Goal: Information Seeking & Learning: Learn about a topic

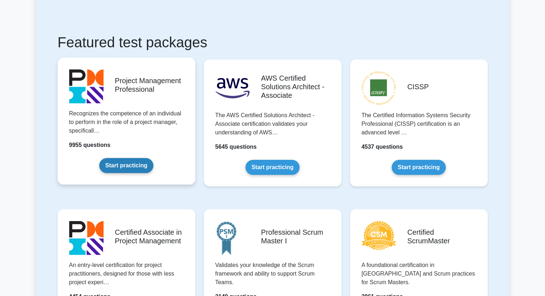
click at [122, 168] on link "Start practicing" at bounding box center [126, 165] width 54 height 15
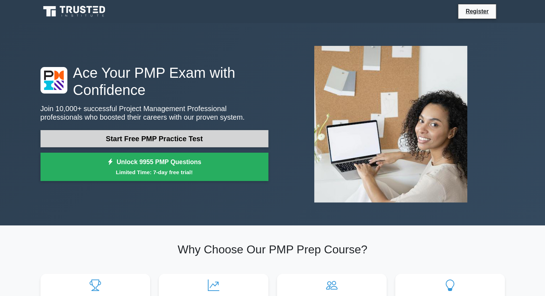
click at [177, 146] on link "Start Free PMP Practice Test" at bounding box center [154, 138] width 228 height 17
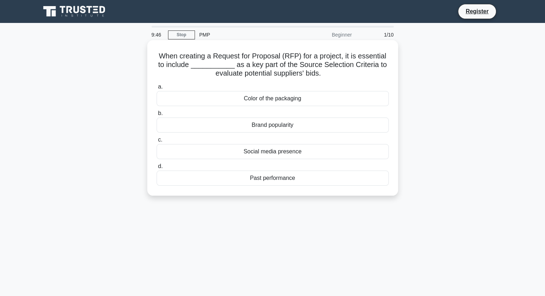
click at [285, 174] on div "Past performance" at bounding box center [273, 177] width 232 height 15
click at [157, 169] on input "d. Past performance" at bounding box center [157, 166] width 0 height 5
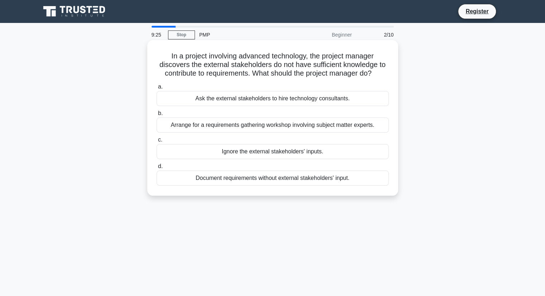
click at [281, 124] on div "Arrange for a requirements gathering workshop involving subject matter experts." at bounding box center [273, 124] width 232 height 15
click at [157, 116] on input "b. Arrange for a requirements gathering workshop involving subject matter exper…" at bounding box center [157, 113] width 0 height 5
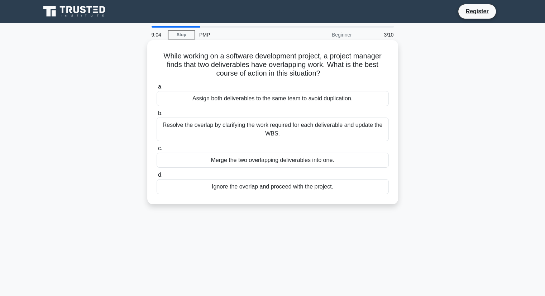
click at [294, 133] on div "Resolve the overlap by clarifying the work required for each deliverable and up…" at bounding box center [273, 129] width 232 height 24
click at [157, 116] on input "b. Resolve the overlap by clarifying the work required for each deliverable and…" at bounding box center [157, 113] width 0 height 5
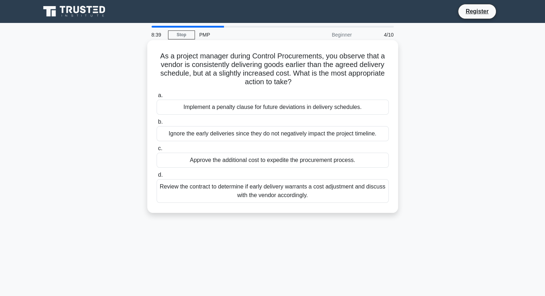
click at [316, 194] on div "Review the contract to determine if early delivery warrants a cost adjustment a…" at bounding box center [273, 191] width 232 height 24
click at [157, 177] on input "d. Review the contract to determine if early delivery warrants a cost adjustmen…" at bounding box center [157, 175] width 0 height 5
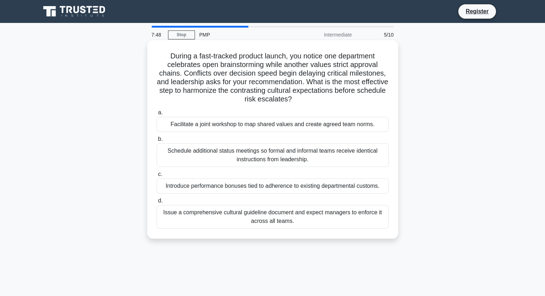
click at [257, 127] on div "Facilitate a joint workshop to map shared values and create agreed team norms." at bounding box center [273, 124] width 232 height 15
click at [157, 115] on input "a. Facilitate a joint workshop to map shared values and create agreed team norm…" at bounding box center [157, 112] width 0 height 5
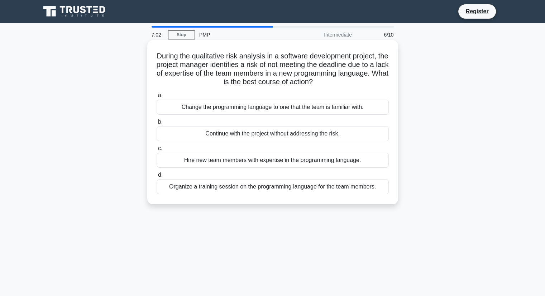
click at [290, 189] on div "Organize a training session on the programming language for the team members." at bounding box center [273, 186] width 232 height 15
click at [157, 177] on input "d. Organize a training session on the programming language for the team members." at bounding box center [157, 175] width 0 height 5
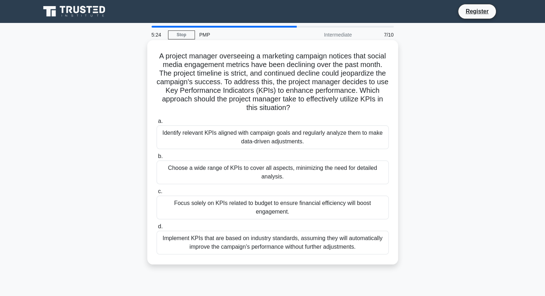
click at [328, 142] on div "Identify relevant KPIs aligned with campaign goals and regularly analyze them t…" at bounding box center [273, 137] width 232 height 24
click at [157, 124] on input "a. Identify relevant KPIs aligned with campaign goals and regularly analyze the…" at bounding box center [157, 121] width 0 height 5
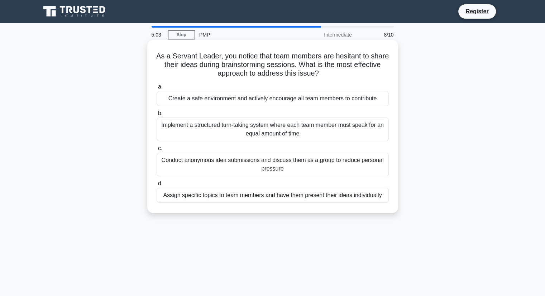
click at [246, 96] on div "Create a safe environment and actively encourage all team members to contribute" at bounding box center [273, 98] width 232 height 15
click at [157, 89] on input "a. Create a safe environment and actively encourage all team members to contrib…" at bounding box center [157, 87] width 0 height 5
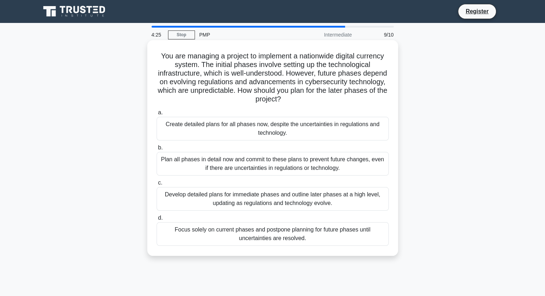
click at [276, 201] on div "Develop detailed plans for immediate phases and outline later phases at a high …" at bounding box center [273, 199] width 232 height 24
click at [157, 185] on input "c. Develop detailed plans for immediate phases and outline later phases at a hi…" at bounding box center [157, 182] width 0 height 5
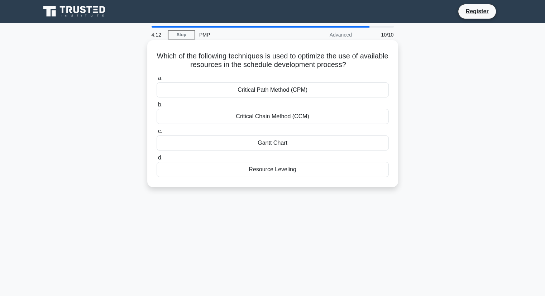
click at [292, 170] on div "Resource Leveling" at bounding box center [273, 169] width 232 height 15
click at [157, 160] on input "d. Resource Leveling" at bounding box center [157, 157] width 0 height 5
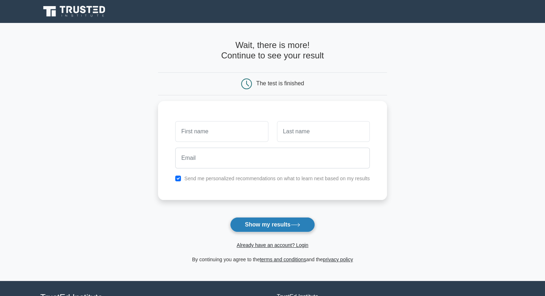
click at [279, 225] on button "Show my results" at bounding box center [272, 224] width 85 height 15
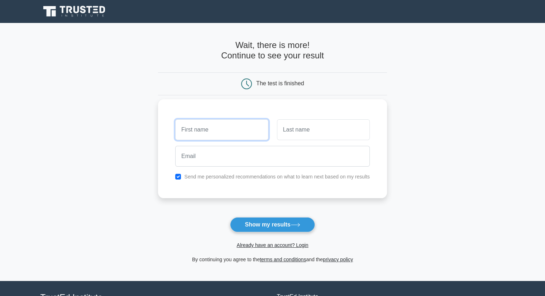
click at [235, 129] on input "text" at bounding box center [221, 129] width 93 height 21
type input "MAx"
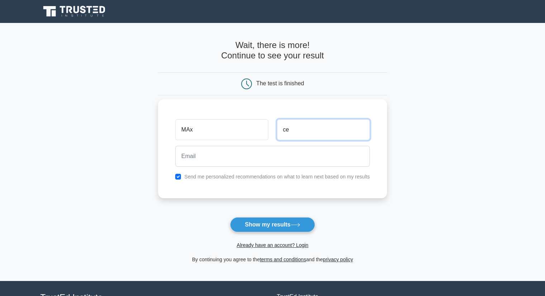
type input "c"
type input "Cell"
click at [179, 178] on input "checkbox" at bounding box center [178, 177] width 6 height 6
checkbox input "false"
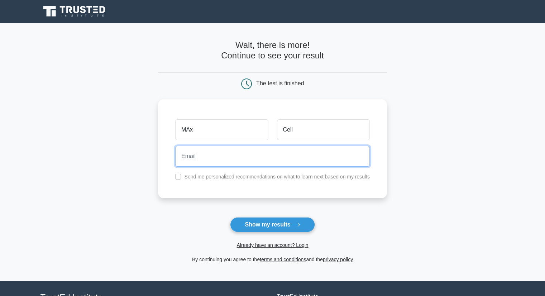
click at [192, 160] on input "email" at bounding box center [272, 156] width 194 height 21
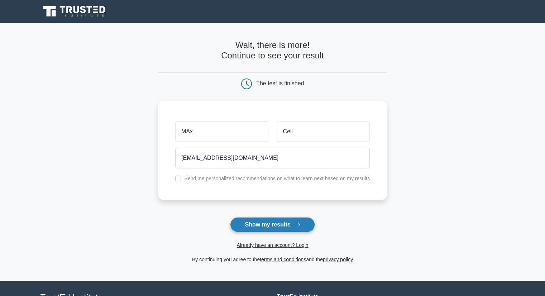
click at [279, 228] on button "Show my results" at bounding box center [272, 224] width 85 height 15
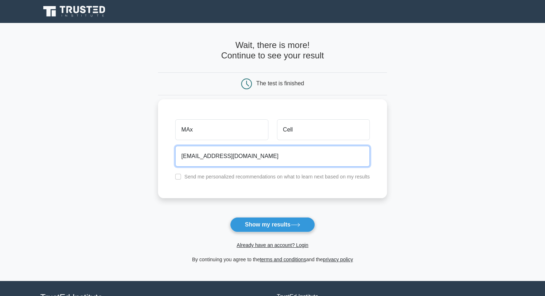
click at [187, 155] on input "sörjth@net.com" at bounding box center [272, 156] width 194 height 21
type input "srjth@net.com"
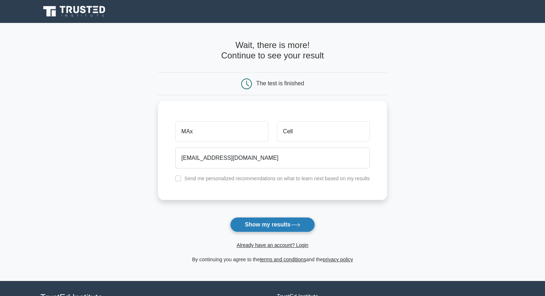
click at [261, 226] on button "Show my results" at bounding box center [272, 224] width 85 height 15
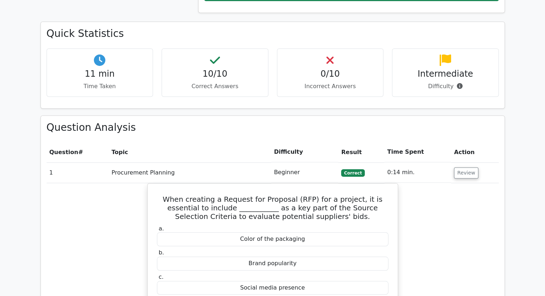
scroll to position [466, 0]
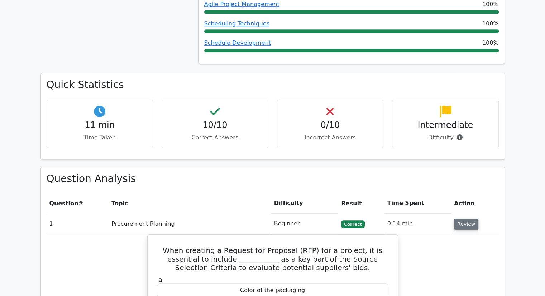
click at [458, 218] on button "Review" at bounding box center [466, 223] width 24 height 11
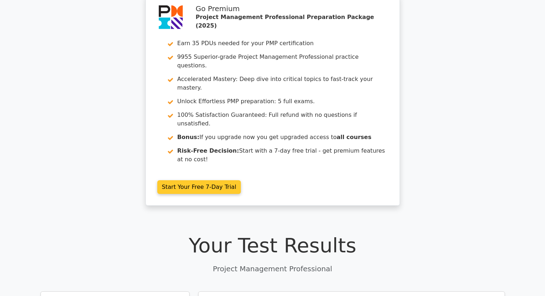
scroll to position [0, 0]
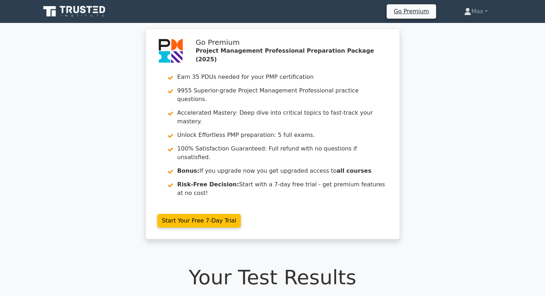
click at [98, 6] on icon at bounding box center [74, 12] width 69 height 14
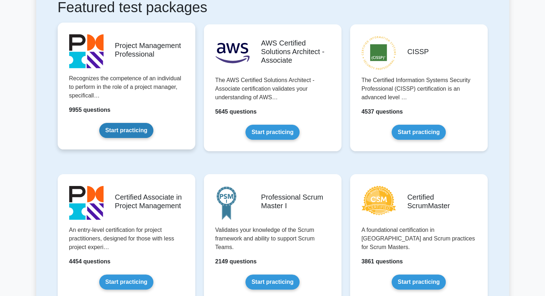
scroll to position [143, 0]
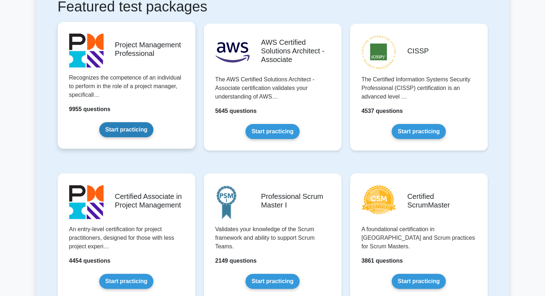
click at [141, 129] on link "Start practicing" at bounding box center [126, 129] width 54 height 15
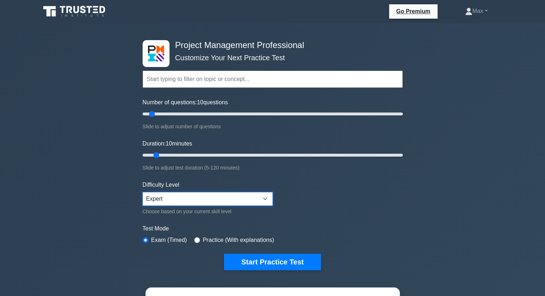
click at [266, 197] on select "Beginner Intermediate Expert" at bounding box center [208, 199] width 130 height 14
click at [266, 196] on select "Beginner Intermediate Expert" at bounding box center [208, 199] width 130 height 14
click at [266, 198] on select "Beginner Intermediate Expert" at bounding box center [208, 199] width 130 height 14
select select "beginner"
click at [143, 192] on select "Beginner Intermediate Expert" at bounding box center [208, 199] width 130 height 14
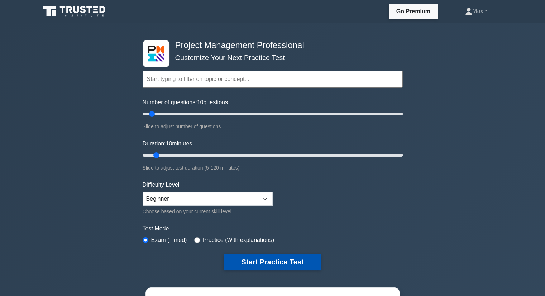
click at [274, 260] on button "Start Practice Test" at bounding box center [272, 262] width 97 height 16
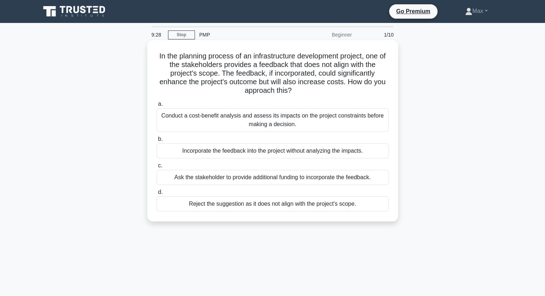
click at [244, 119] on div "Conduct a cost-benefit analysis and assess its impacts on the project constrain…" at bounding box center [273, 120] width 232 height 24
click at [157, 106] on input "a. Conduct a cost-benefit analysis and assess its impacts on the project constr…" at bounding box center [157, 104] width 0 height 5
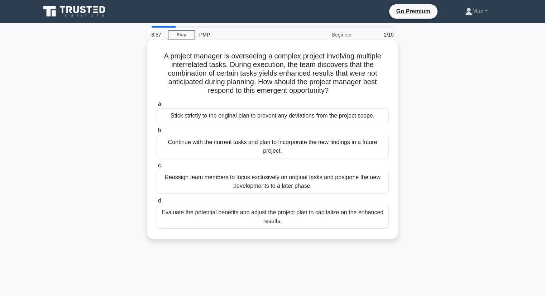
click at [302, 216] on div "Evaluate the potential benefits and adjust the project plan to capitalize on th…" at bounding box center [273, 217] width 232 height 24
click at [157, 203] on input "d. Evaluate the potential benefits and adjust the project plan to capitalize on…" at bounding box center [157, 200] width 0 height 5
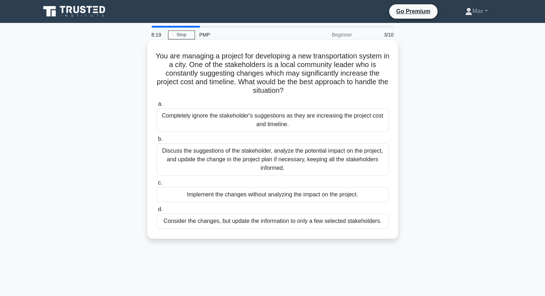
click at [287, 168] on div "Discuss the suggestions of the stakeholder, analyze the potential impact on the…" at bounding box center [273, 159] width 232 height 32
click at [157, 141] on input "b. Discuss the suggestions of the stakeholder, analyze the potential impact on …" at bounding box center [157, 139] width 0 height 5
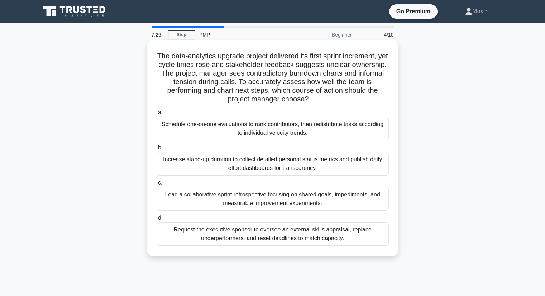
click at [268, 193] on div "Lead a collaborative sprint retrospective focusing on shared goals, impediments…" at bounding box center [273, 199] width 232 height 24
click at [157, 185] on input "c. Lead a collaborative sprint retrospective focusing on shared goals, impedime…" at bounding box center [157, 182] width 0 height 5
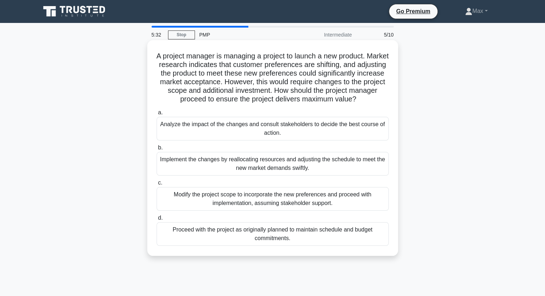
click at [292, 129] on div "Analyze the impact of the changes and consult stakeholders to decide the best c…" at bounding box center [273, 129] width 232 height 24
click at [157, 115] on input "a. Analyze the impact of the changes and consult stakeholders to decide the bes…" at bounding box center [157, 112] width 0 height 5
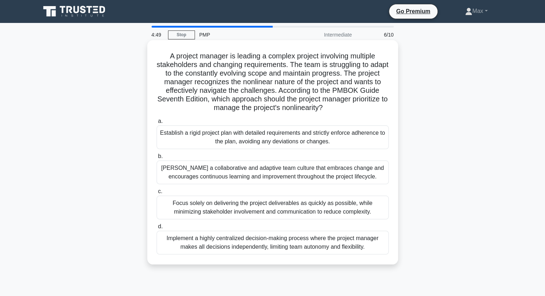
click at [282, 177] on div "[PERSON_NAME] a collaborative and adaptive team culture that embraces change an…" at bounding box center [273, 172] width 232 height 24
click at [157, 159] on input "[PERSON_NAME] a collaborative and adaptive team culture that embraces change an…" at bounding box center [157, 156] width 0 height 5
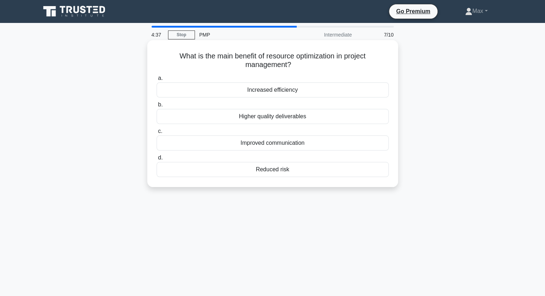
click at [295, 90] on div "Increased efficiency" at bounding box center [273, 89] width 232 height 15
click at [157, 81] on input "a. Increased efficiency" at bounding box center [157, 78] width 0 height 5
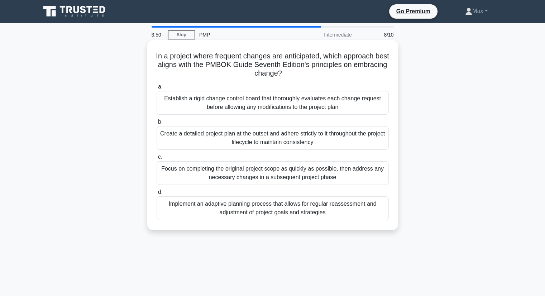
click at [324, 211] on div "Implement an adaptive planning process that allows for regular reassessment and…" at bounding box center [273, 208] width 232 height 24
click at [157, 194] on input "d. Implement an adaptive planning process that allows for regular reassessment …" at bounding box center [157, 192] width 0 height 5
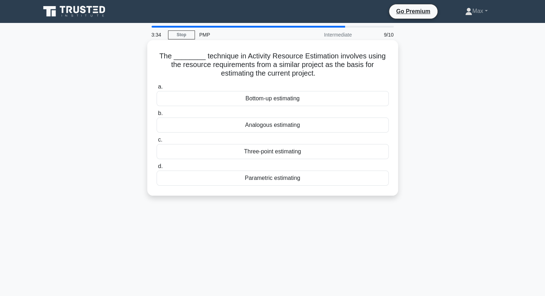
click at [278, 125] on div "Analogous estimating" at bounding box center [273, 124] width 232 height 15
click at [157, 116] on input "b. Analogous estimating" at bounding box center [157, 113] width 0 height 5
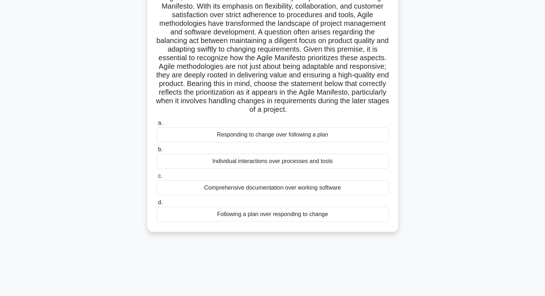
scroll to position [72, 0]
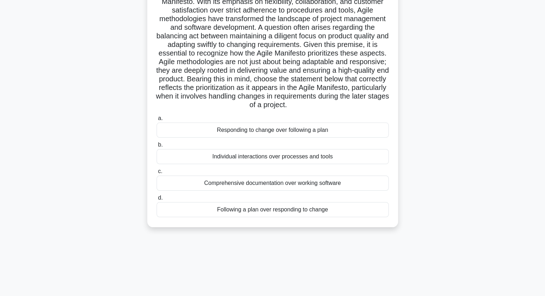
click at [279, 138] on div "Responding to change over following a plan" at bounding box center [273, 129] width 232 height 15
click at [157, 121] on input "a. Responding to change over following a plan" at bounding box center [157, 118] width 0 height 5
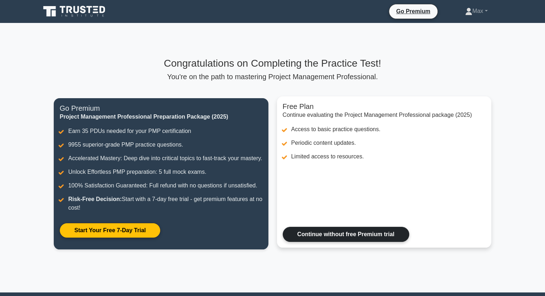
click at [333, 227] on link "Continue without free Premium trial" at bounding box center [346, 234] width 126 height 15
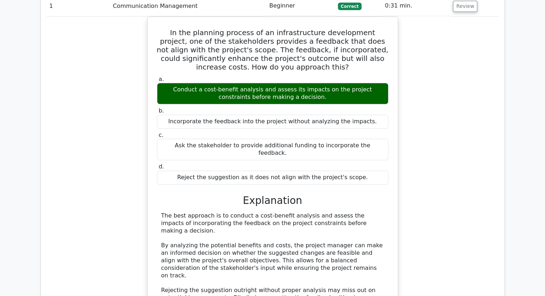
scroll to position [501, 0]
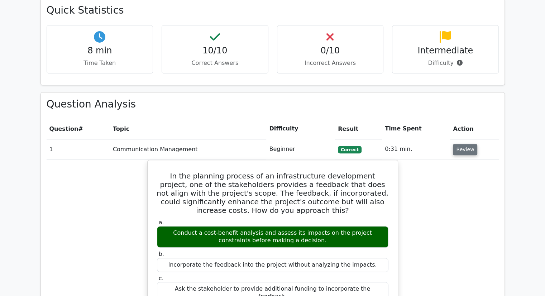
click at [457, 144] on button "Review" at bounding box center [465, 149] width 24 height 11
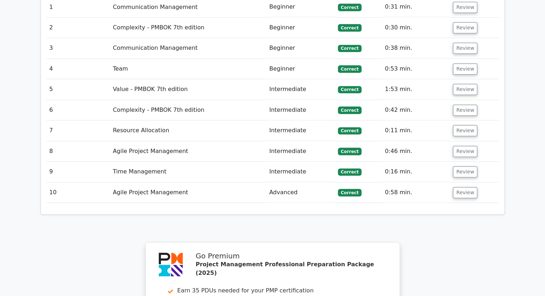
scroll to position [645, 0]
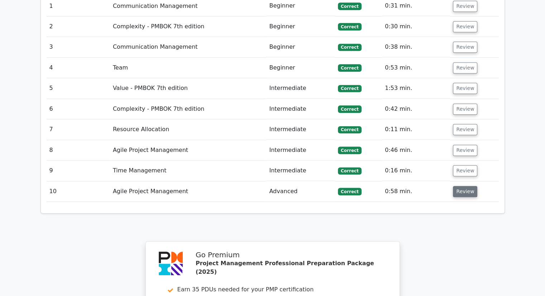
click at [457, 186] on button "Review" at bounding box center [465, 191] width 24 height 11
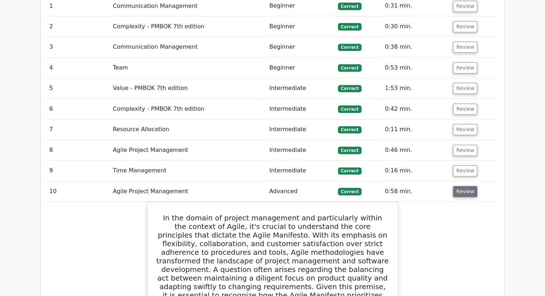
click at [460, 186] on button "Review" at bounding box center [465, 191] width 24 height 11
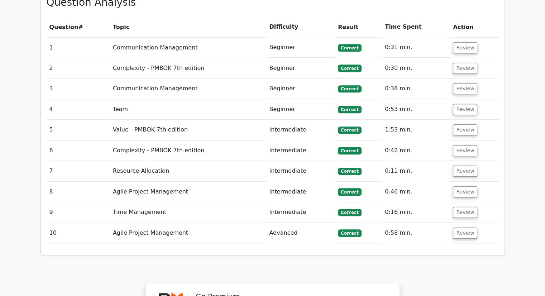
scroll to position [573, 0]
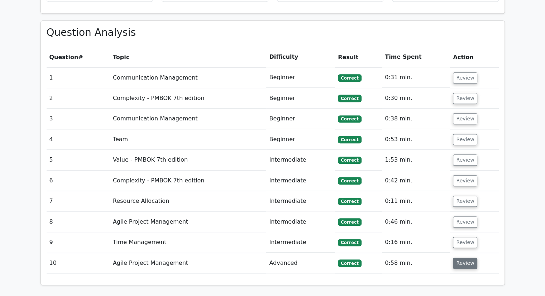
click at [464, 257] on button "Review" at bounding box center [465, 262] width 24 height 11
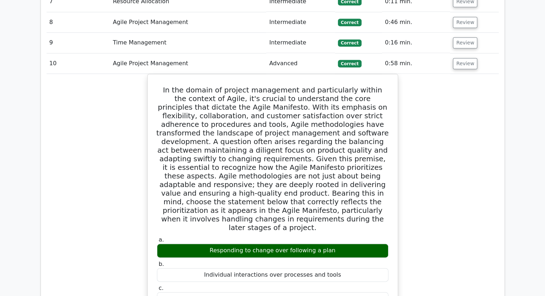
scroll to position [680, 0]
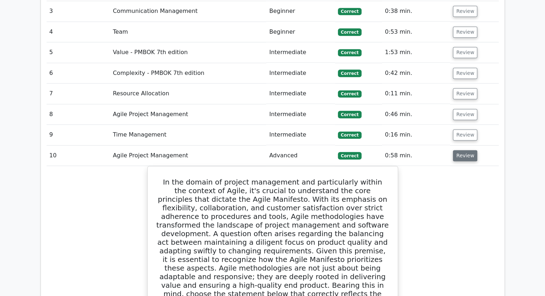
click at [461, 150] on button "Review" at bounding box center [465, 155] width 24 height 11
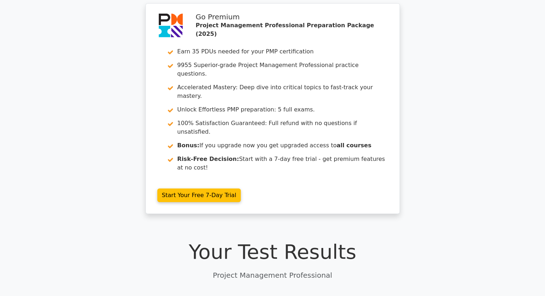
scroll to position [0, 0]
